Goal: Task Accomplishment & Management: Complete application form

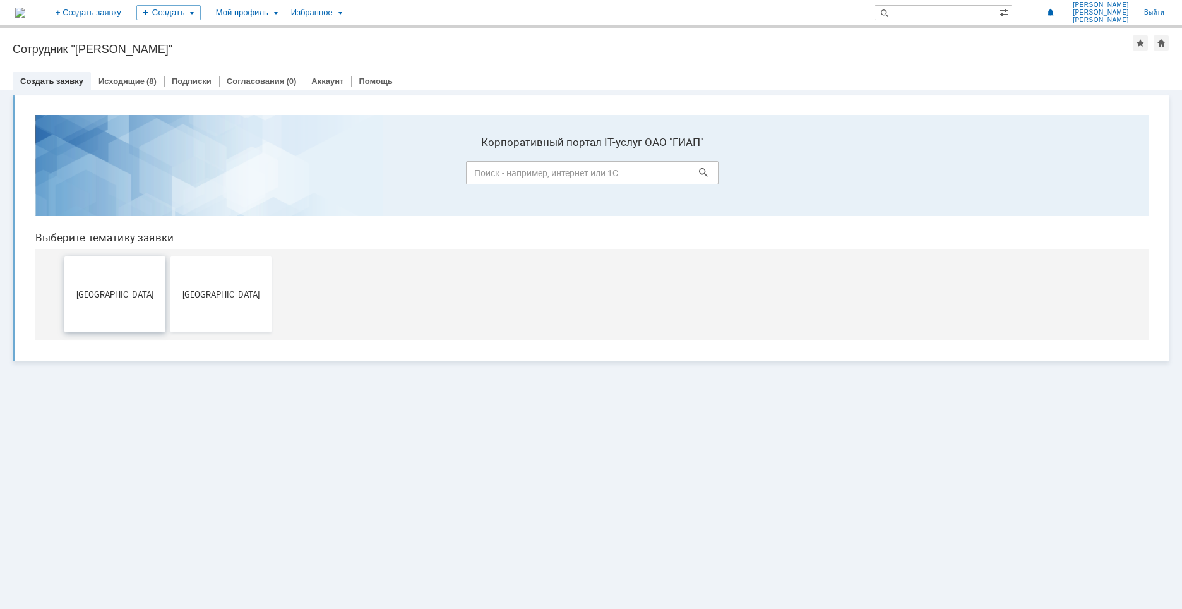
click at [136, 291] on span "[GEOGRAPHIC_DATA]" at bounding box center [114, 293] width 93 height 9
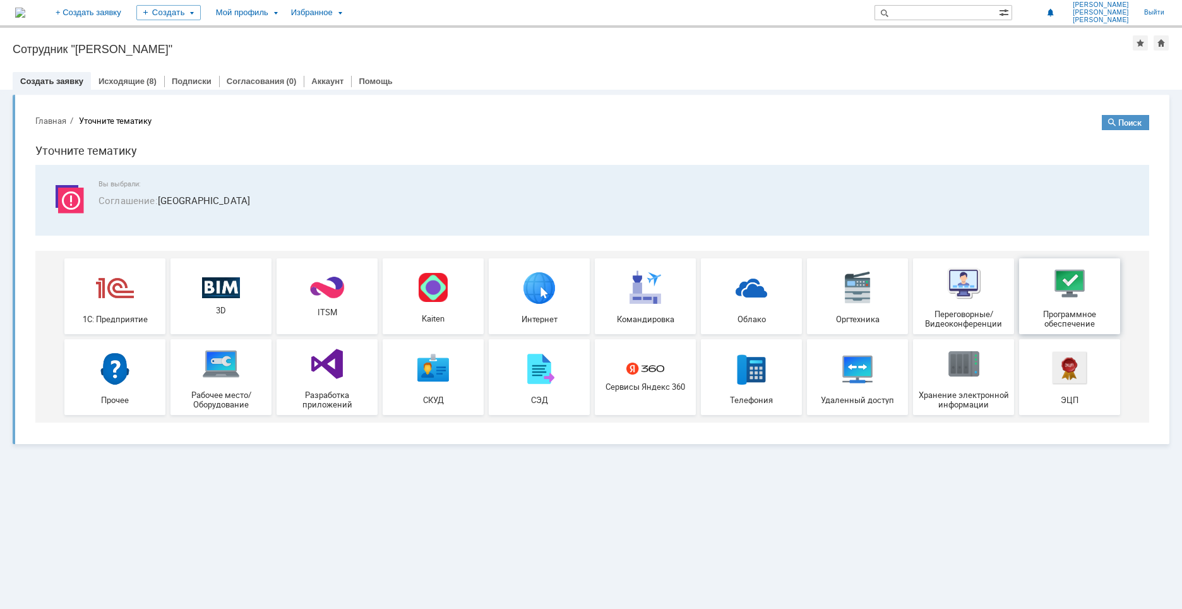
click at [1091, 296] on div "Программное обеспечение" at bounding box center [1069, 296] width 93 height 64
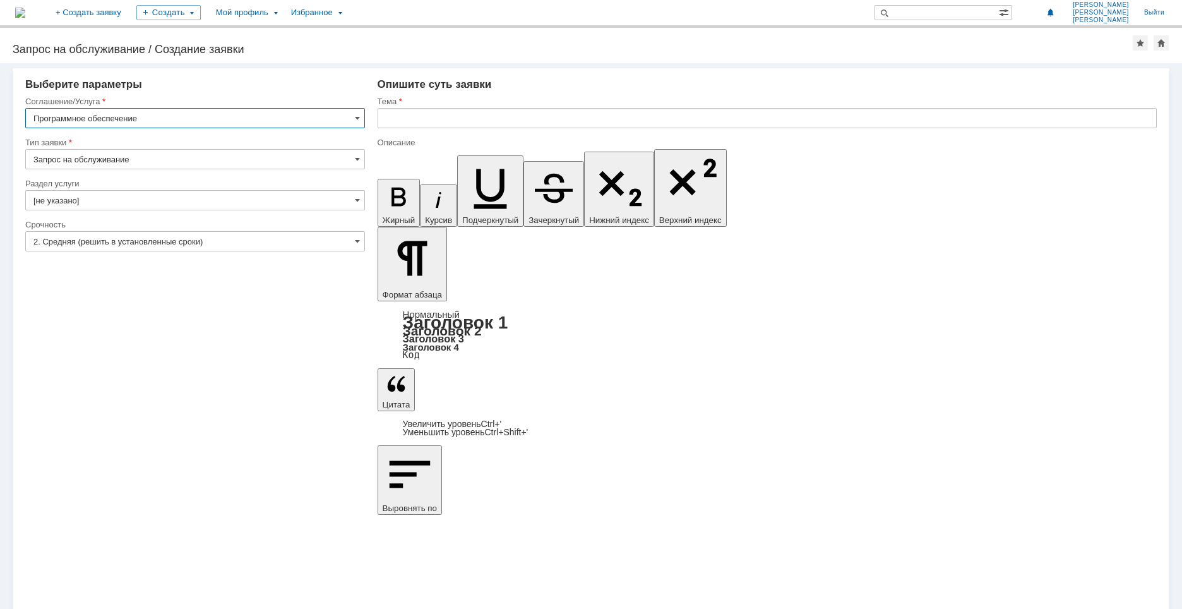
click at [199, 200] on input "[не указано]" at bounding box center [195, 200] width 340 height 20
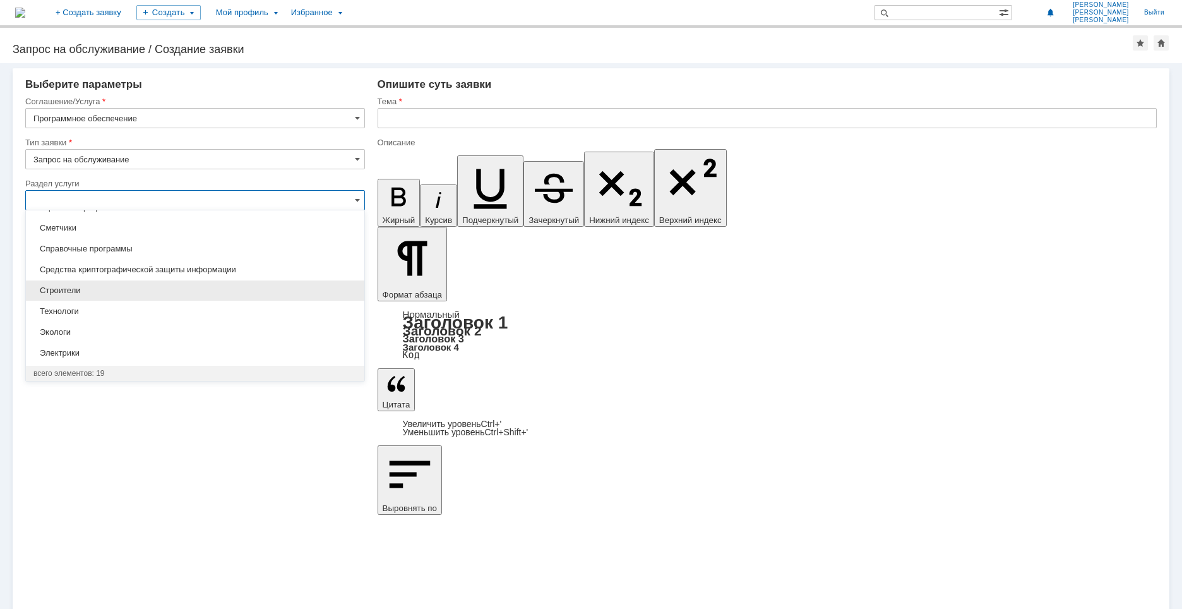
scroll to position [203, 0]
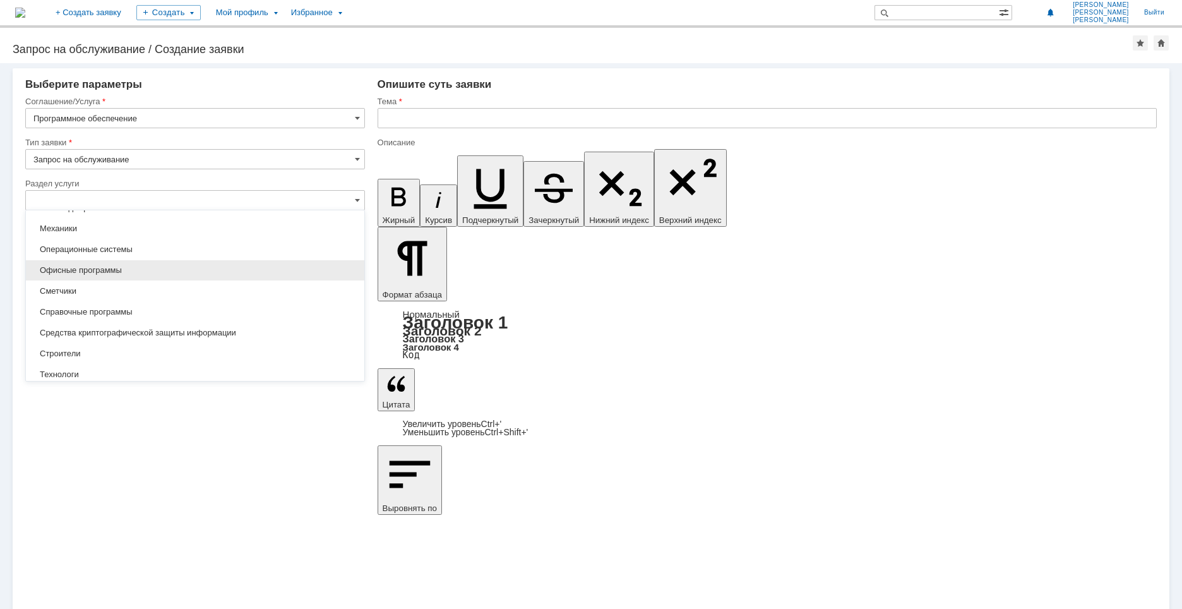
click at [136, 273] on span "Офисные программы" at bounding box center [194, 270] width 323 height 10
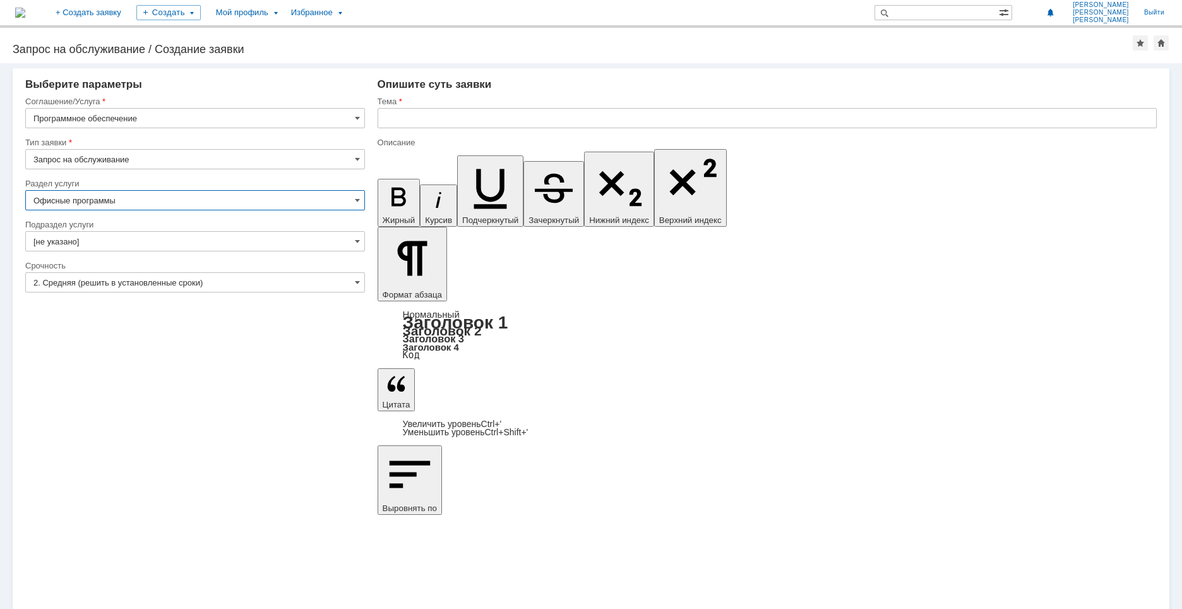
type input "Офисные программы"
click at [352, 235] on input "[не указано]" at bounding box center [195, 241] width 340 height 20
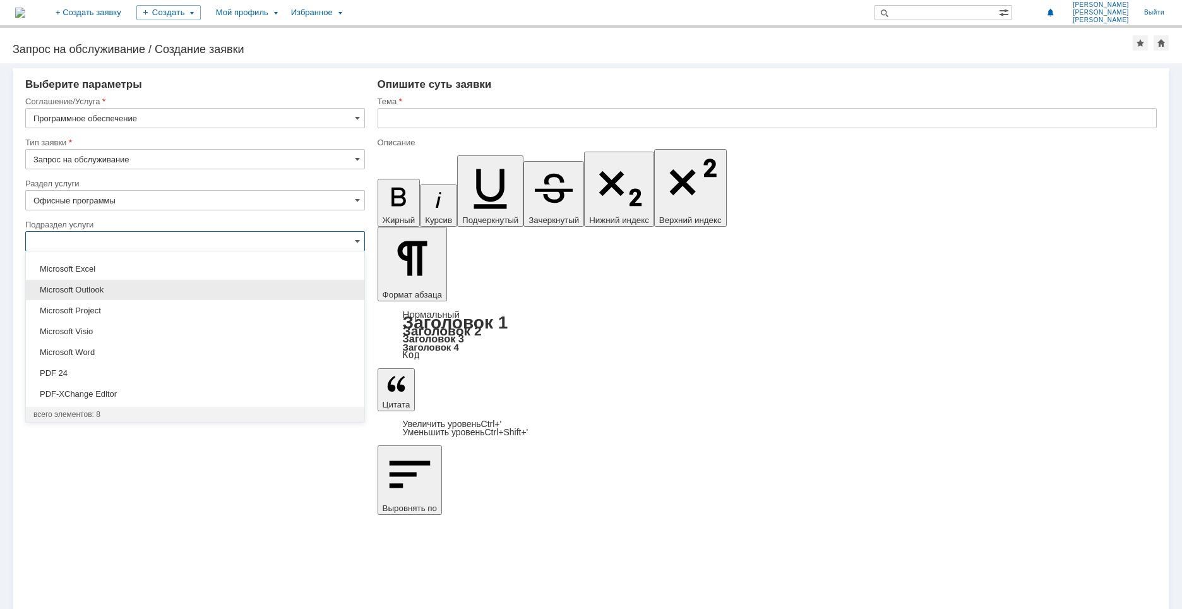
scroll to position [0, 0]
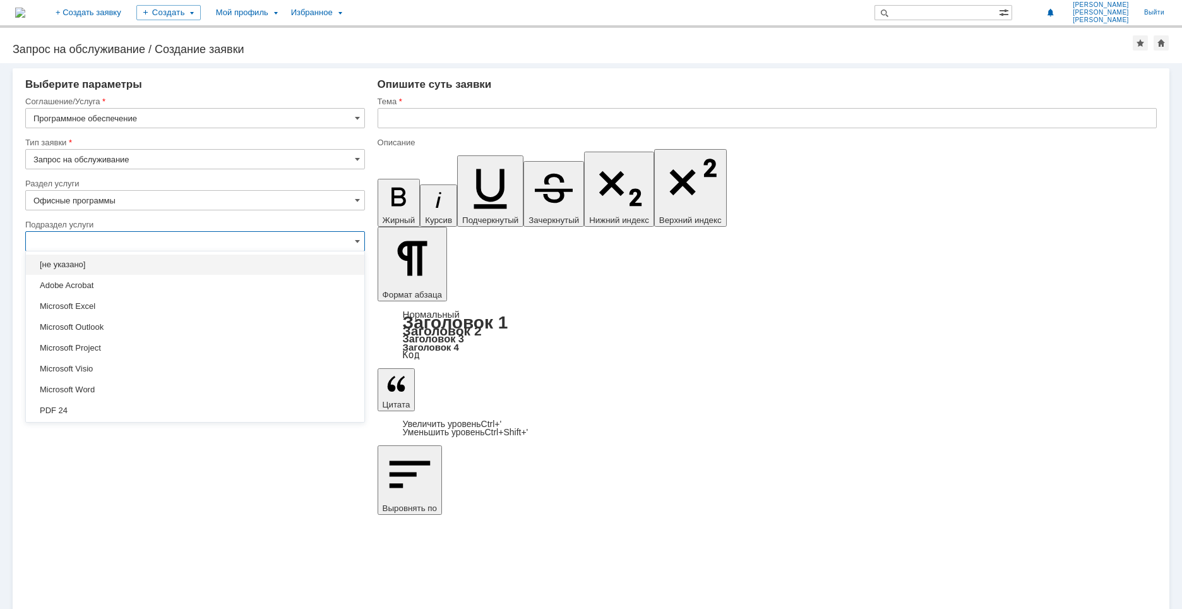
click at [353, 208] on input "Офисные программы" at bounding box center [195, 200] width 340 height 20
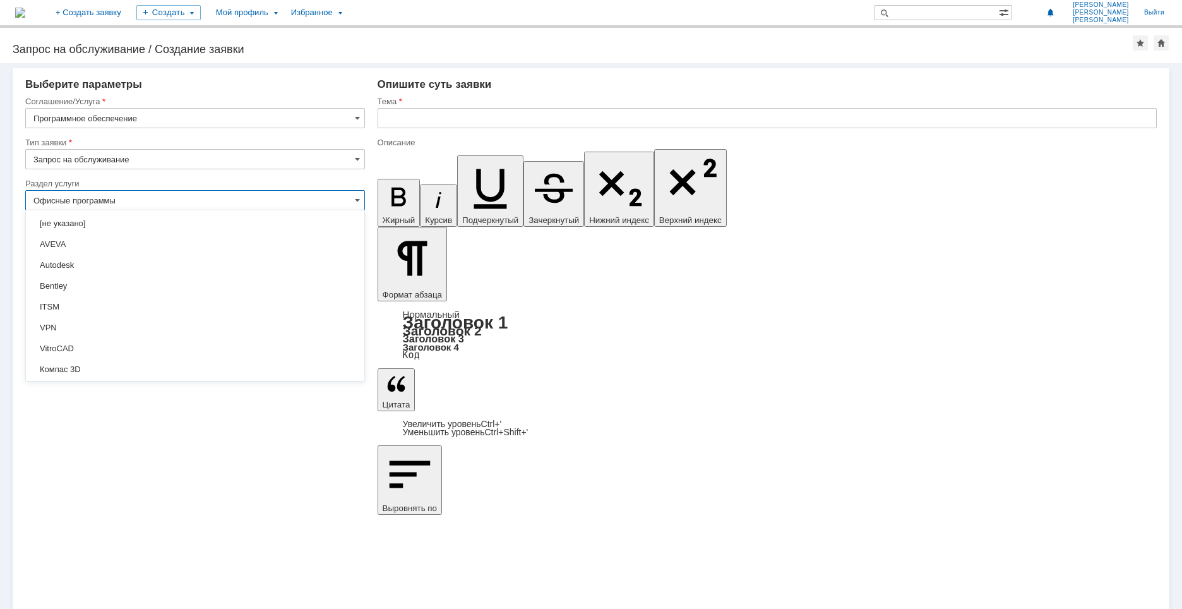
scroll to position [253, 0]
type input "[не указано]"
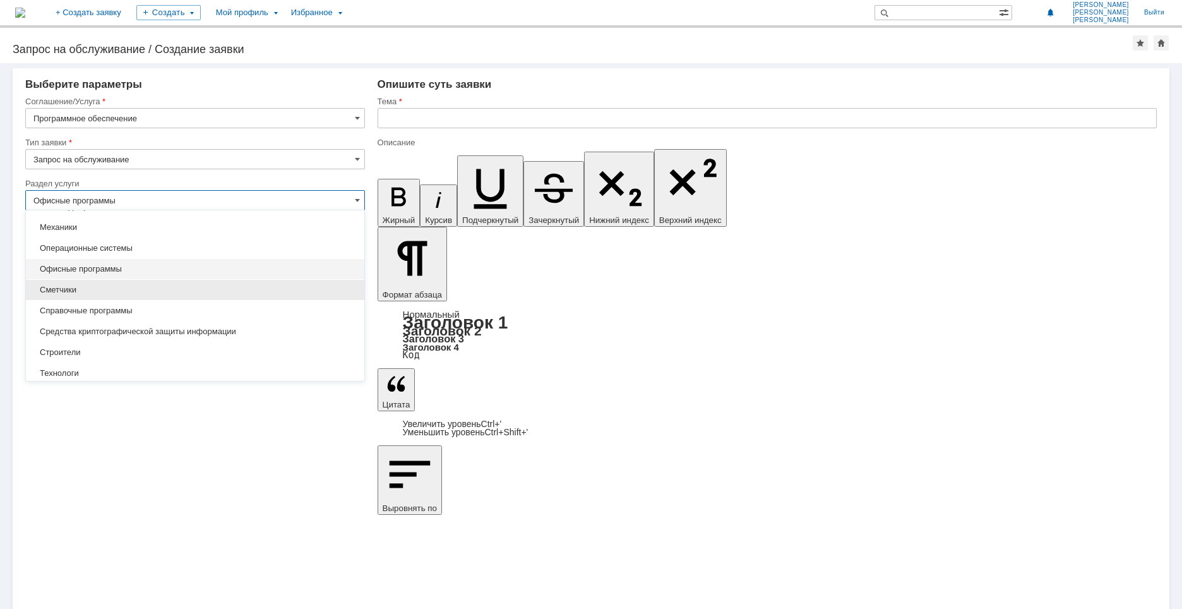
scroll to position [189, 0]
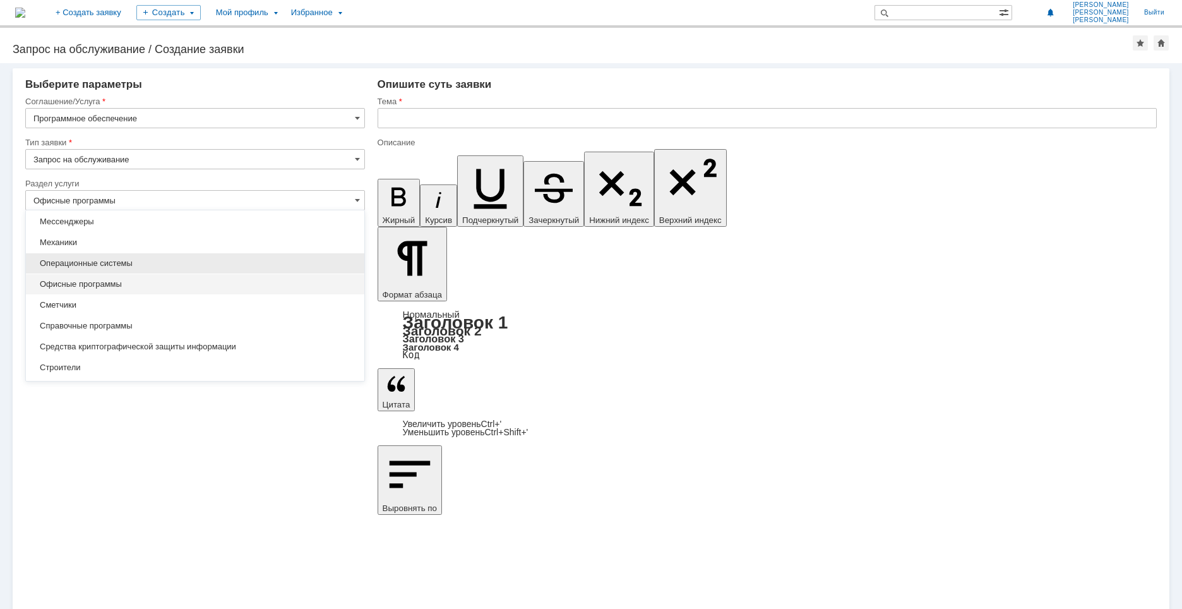
click at [173, 263] on span "Операционные системы" at bounding box center [194, 263] width 323 height 10
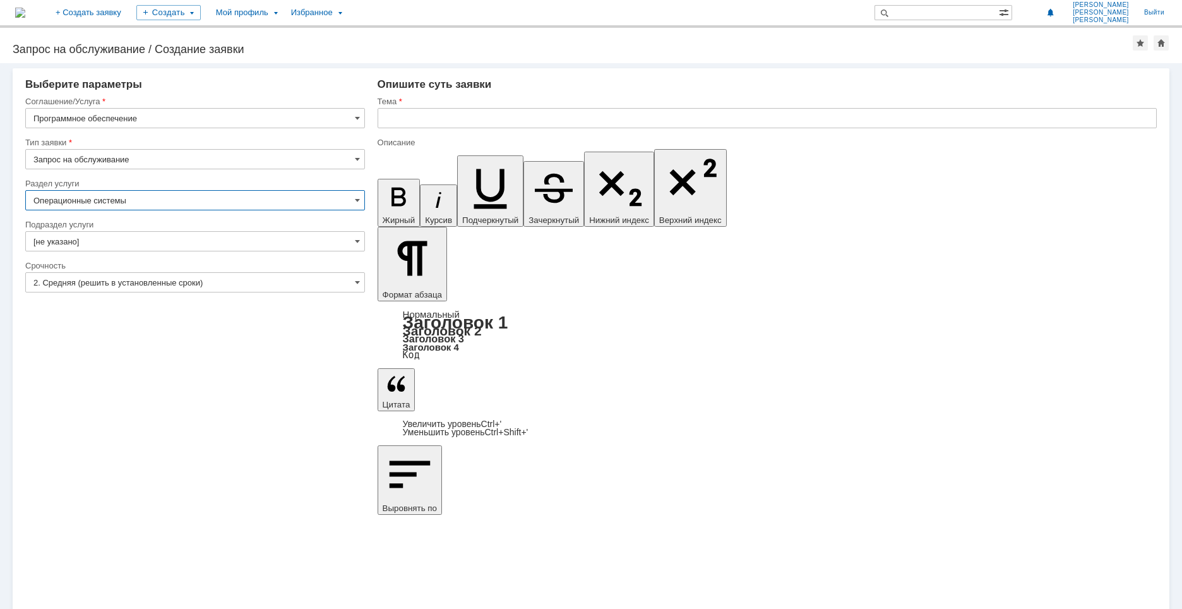
type input "Операционные системы"
click at [328, 242] on input "[не указано]" at bounding box center [195, 241] width 340 height 20
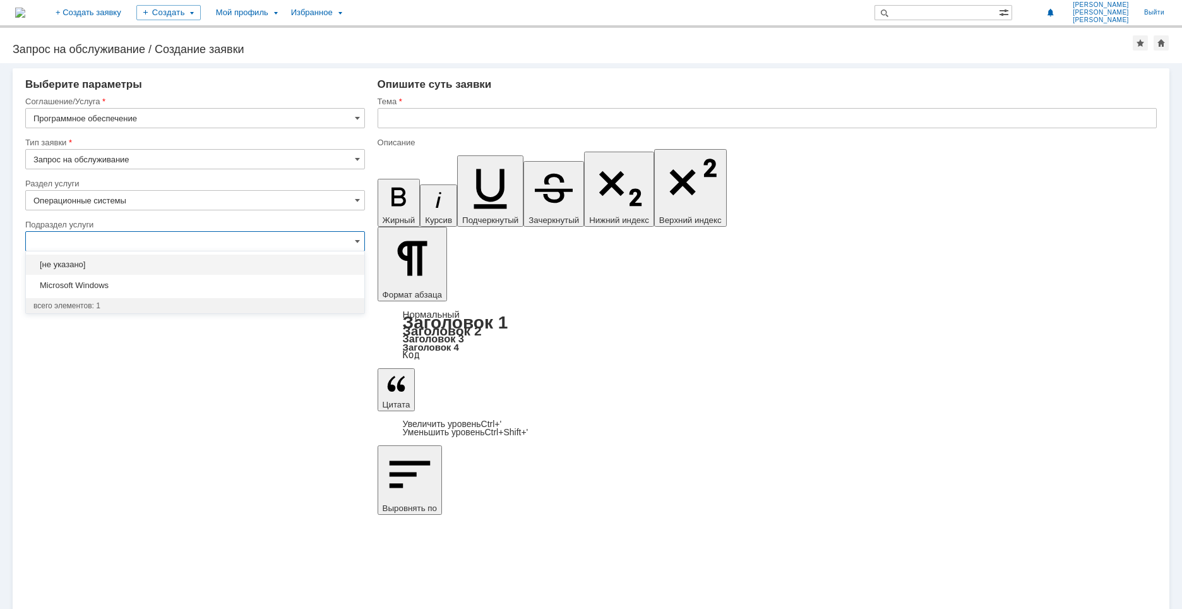
click at [349, 201] on input "Операционные системы" at bounding box center [195, 200] width 340 height 20
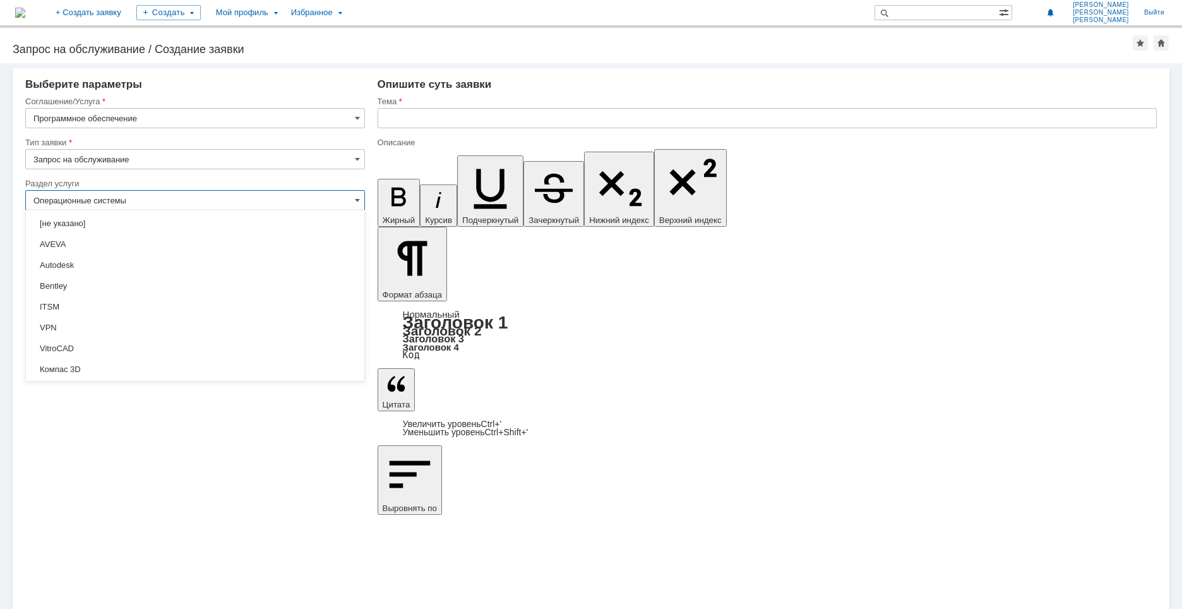
scroll to position [232, 0]
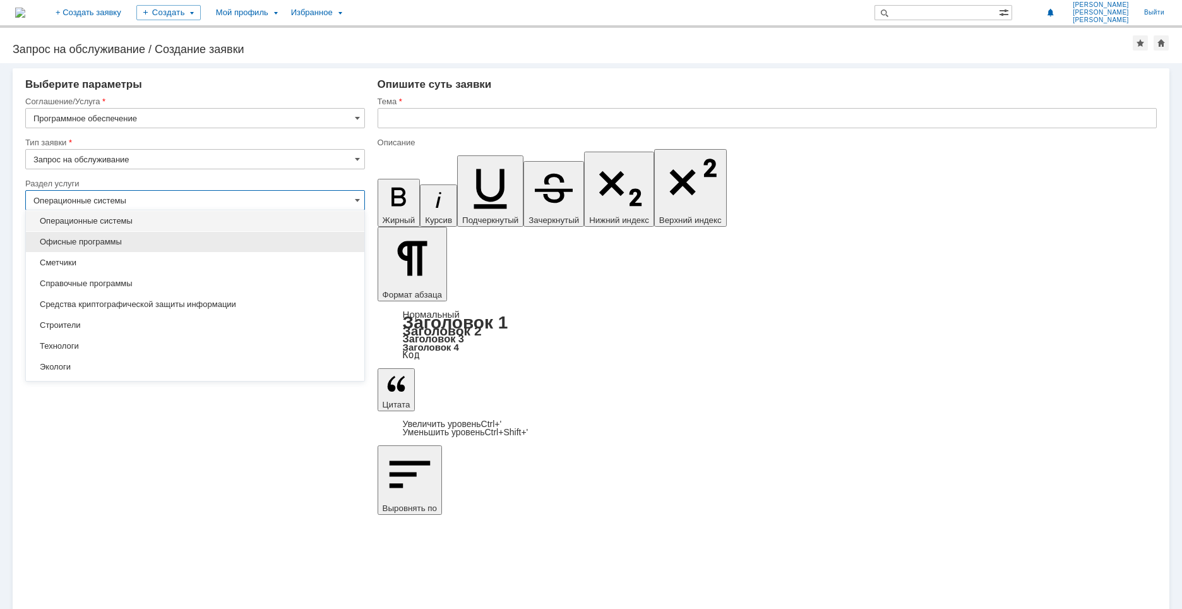
type input "[не указано]"
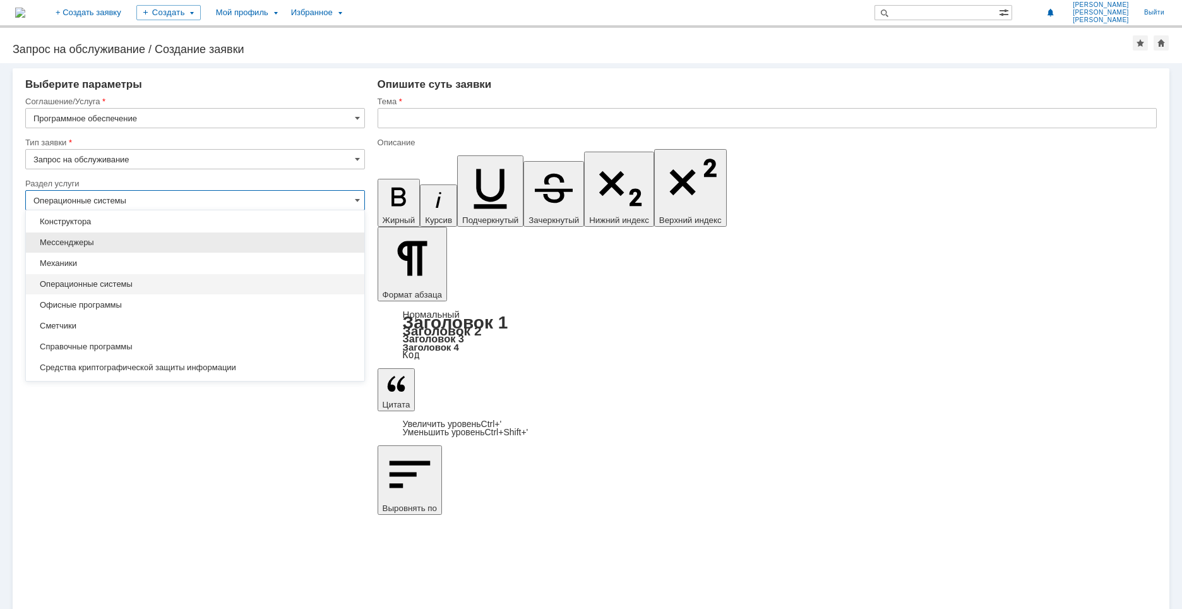
click at [122, 246] on span "Мессенджеры" at bounding box center [194, 242] width 323 height 10
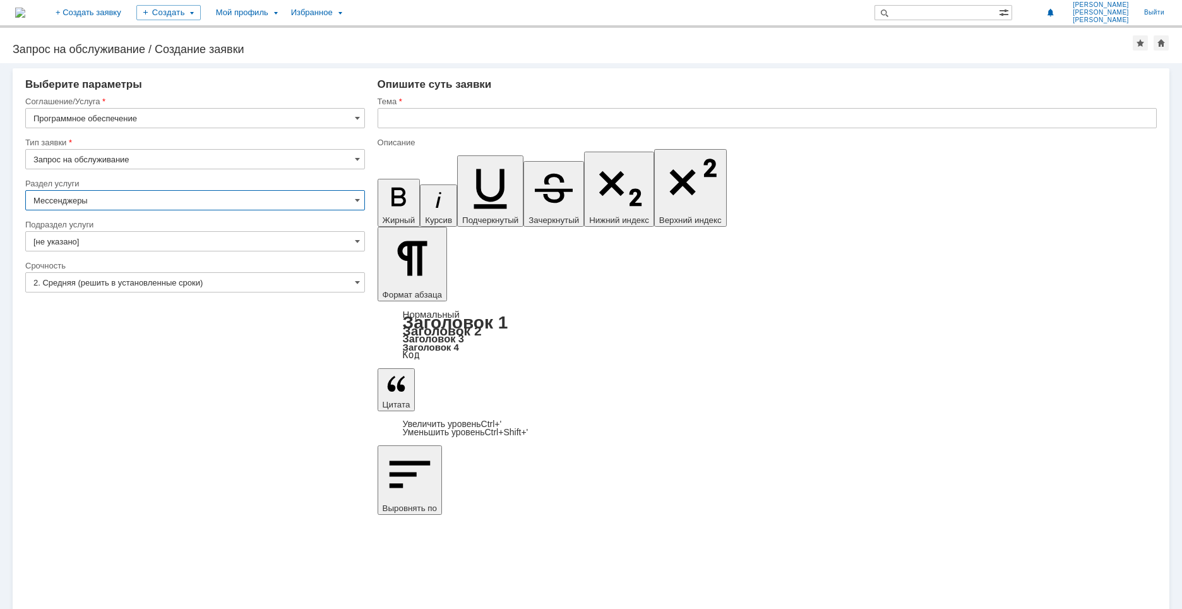
type input "Мессенджеры"
click at [239, 244] on input "[не указано]" at bounding box center [195, 241] width 340 height 20
click at [347, 204] on input "Мессенджеры" at bounding box center [195, 200] width 340 height 20
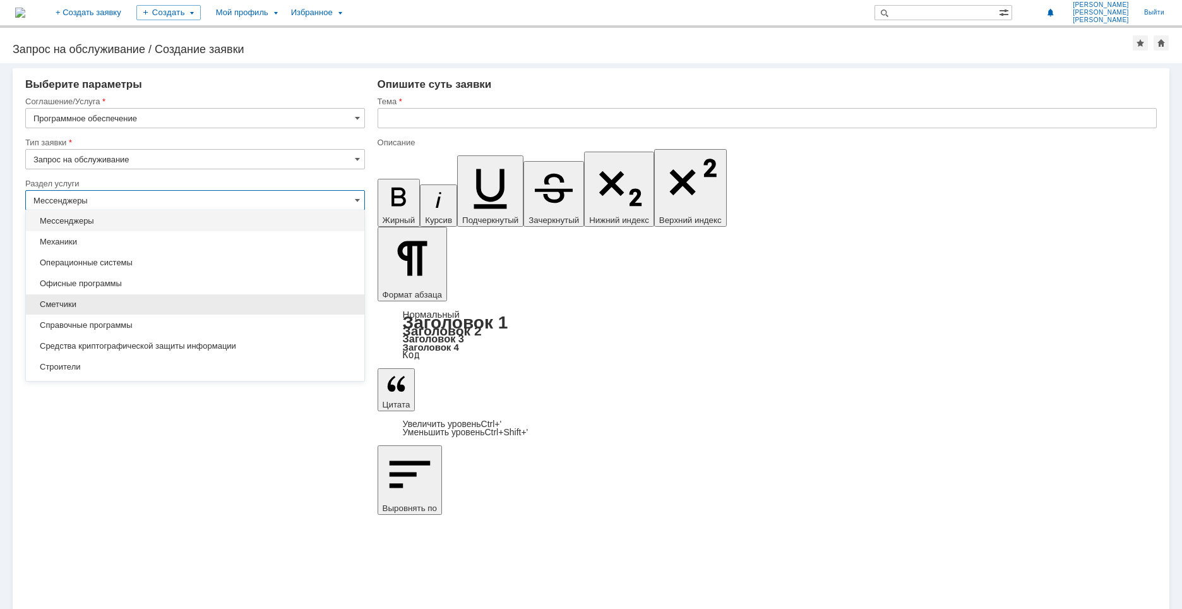
type input "[не указано]"
click at [152, 330] on div "Справочные программы" at bounding box center [195, 325] width 339 height 20
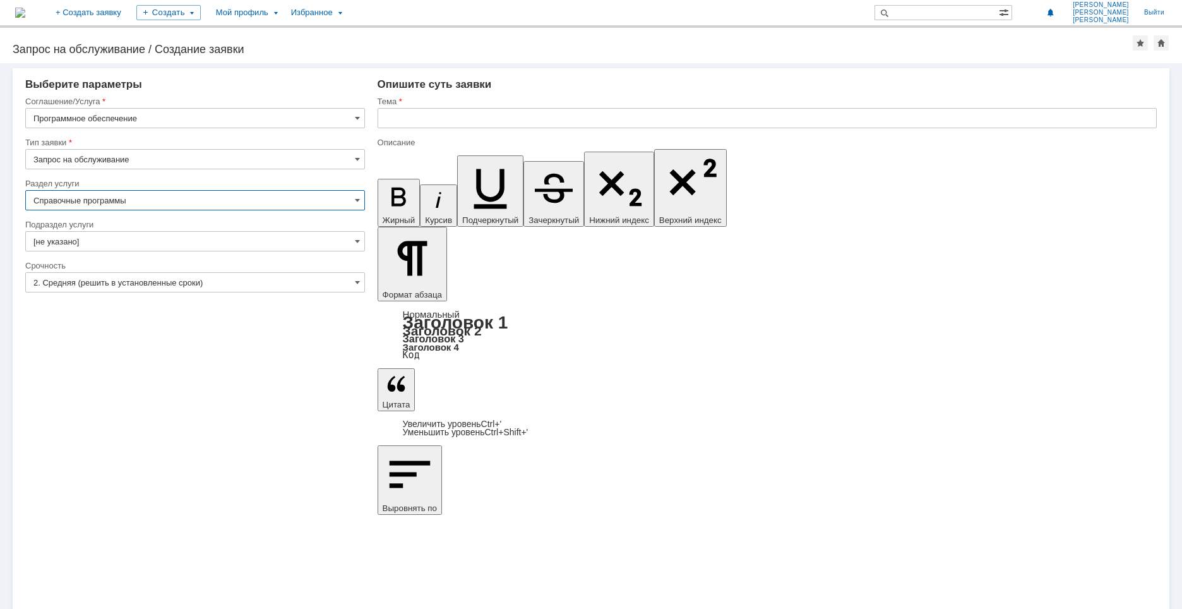
type input "Справочные программы"
click at [277, 243] on input "[не указано]" at bounding box center [195, 241] width 340 height 20
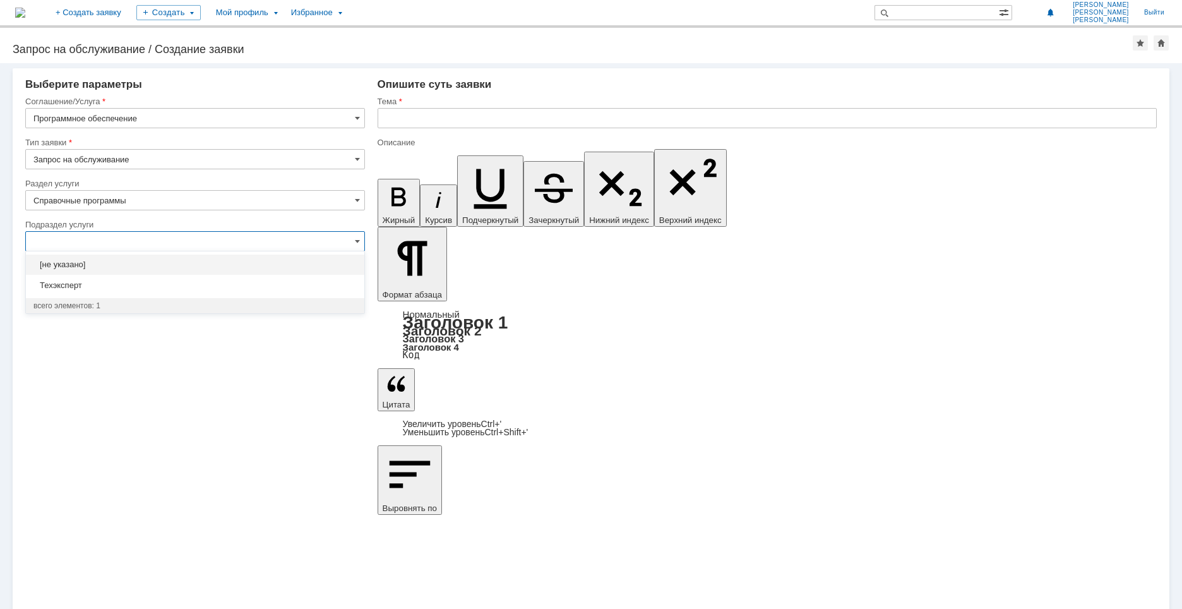
click at [277, 243] on input "text" at bounding box center [195, 241] width 340 height 20
click at [333, 208] on input "Справочные программы" at bounding box center [195, 200] width 340 height 20
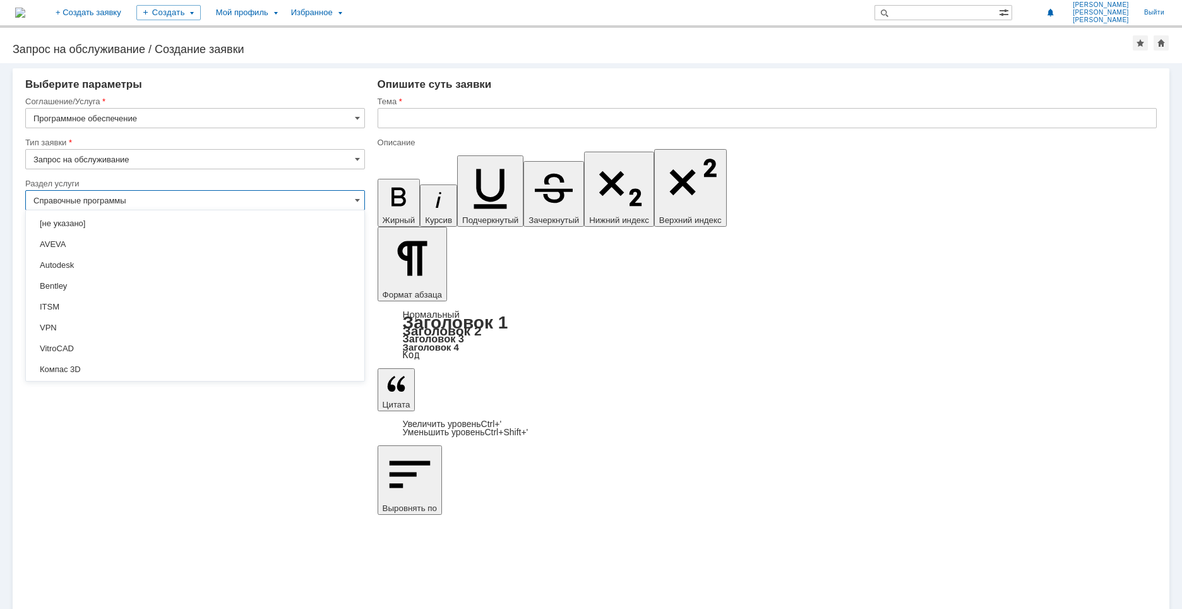
scroll to position [267, 0]
type input "[не указано]"
click at [176, 224] on span "[не указано]" at bounding box center [194, 224] width 323 height 10
type input "[не указано]"
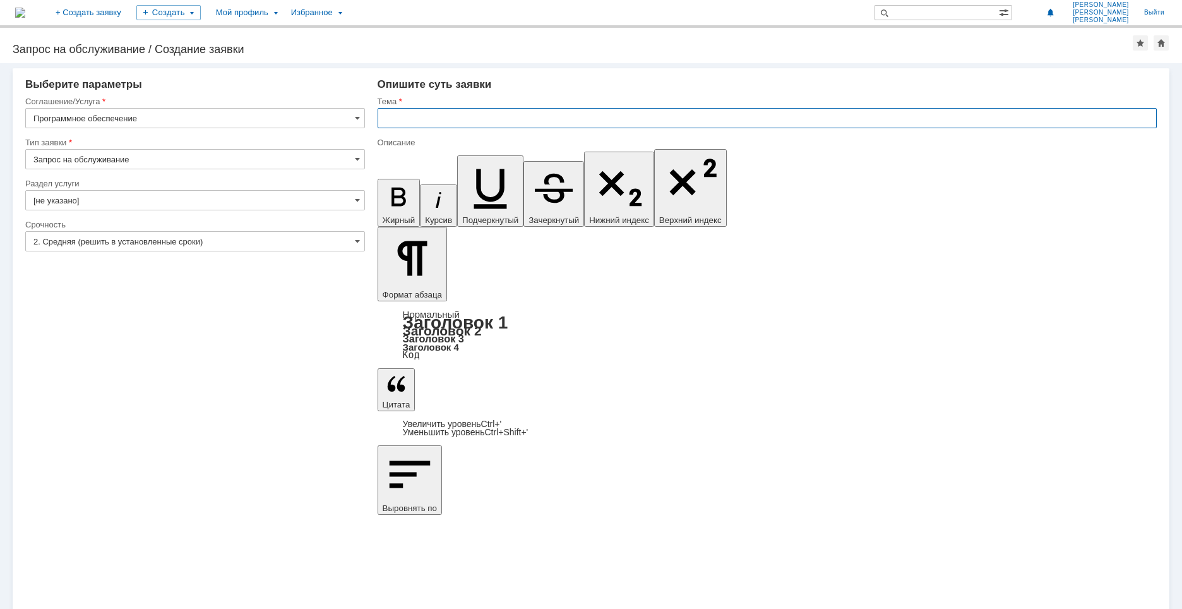
click at [438, 114] on input "text" at bounding box center [767, 118] width 779 height 20
click at [433, 122] on input "text" at bounding box center [767, 118] width 779 height 20
paste input "FreeCommander"
type input "FreeCommander"
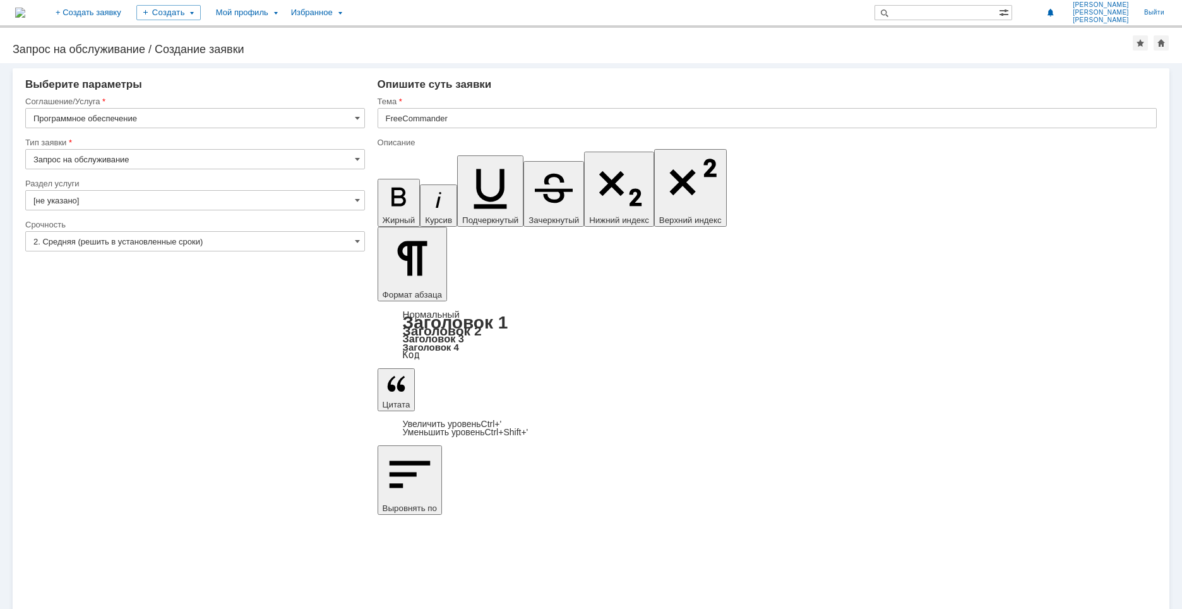
scroll to position [90, 3]
click at [724, 484] on div "Внимание! Выберите параметры Соглашение/Услуга Программное обеспечение Тип заяв…" at bounding box center [591, 336] width 1182 height 546
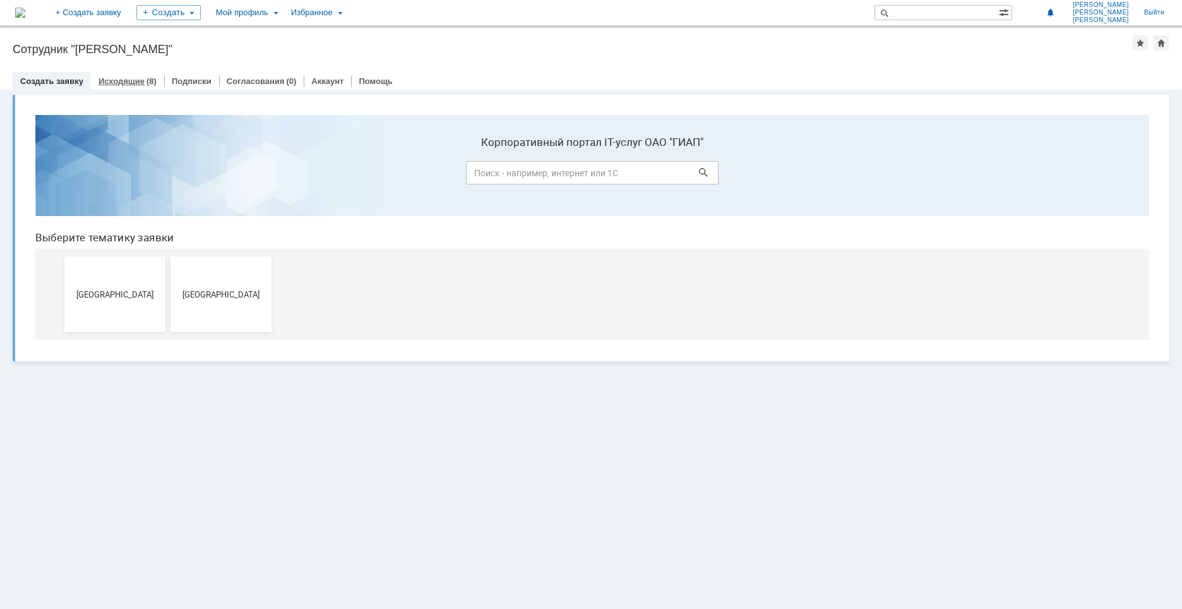
click at [109, 75] on div "Исходящие (8)" at bounding box center [127, 81] width 73 height 18
